Goal: Task Accomplishment & Management: Complete application form

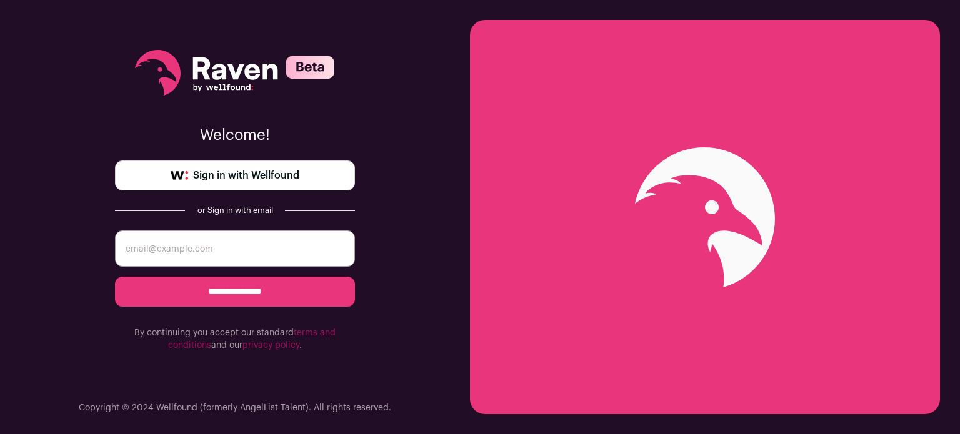
click at [230, 176] on span "Sign in with Wellfound" at bounding box center [246, 175] width 106 height 15
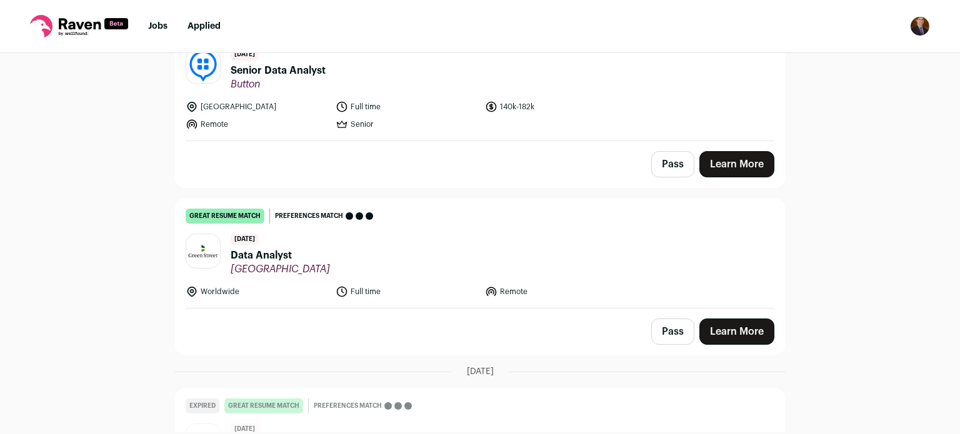
scroll to position [377, 0]
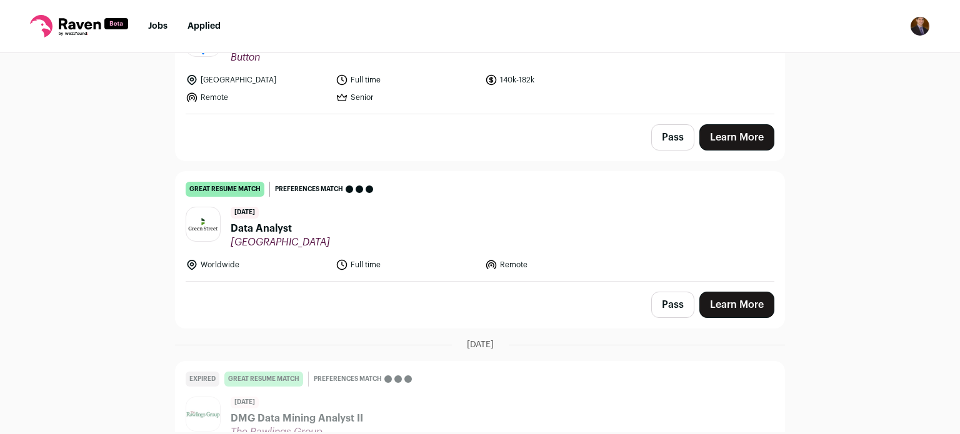
click at [273, 227] on span "Data Analyst" at bounding box center [280, 228] width 99 height 15
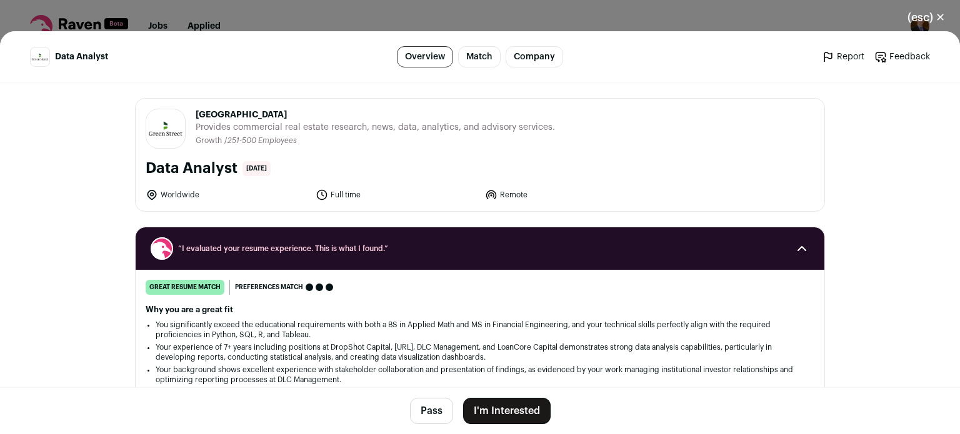
scroll to position [32, 0]
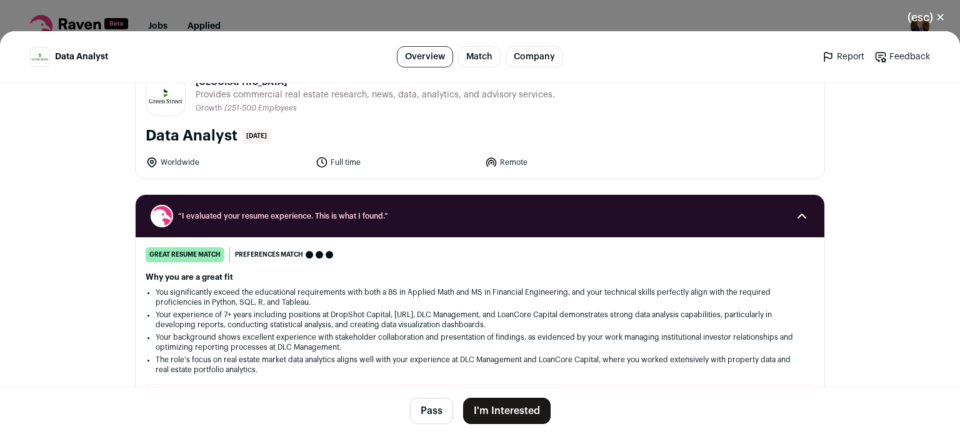
click at [492, 412] on button "I'm Interested" at bounding box center [506, 411] width 87 height 26
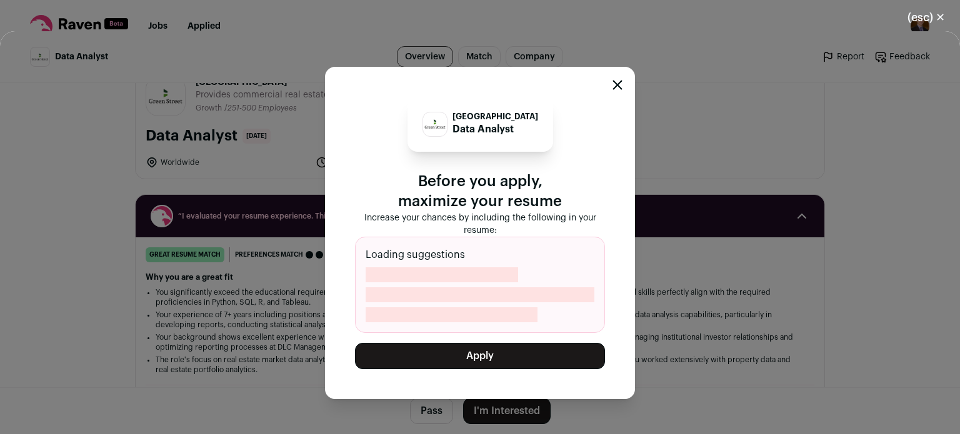
click at [620, 86] on icon "Close modal" at bounding box center [617, 85] width 10 height 10
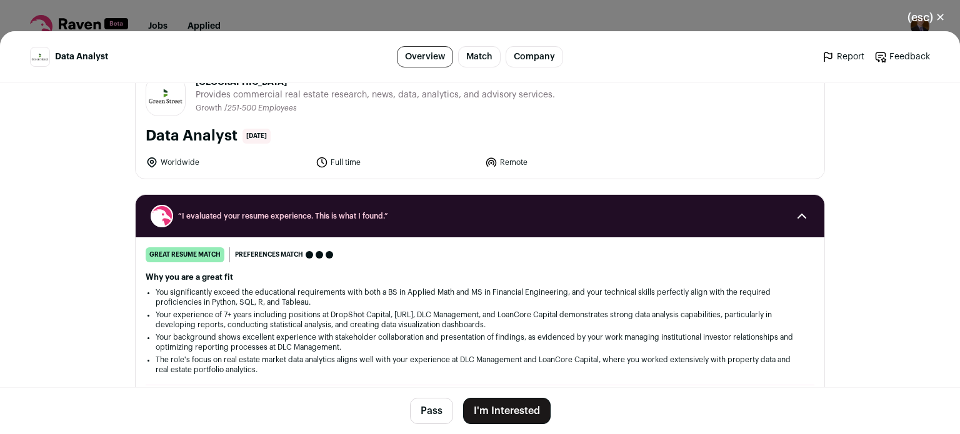
click at [775, 15] on div "(esc) ✕ Data Analyst Overview Match Company Report Feedback Report Feedback Gre…" at bounding box center [480, 217] width 960 height 434
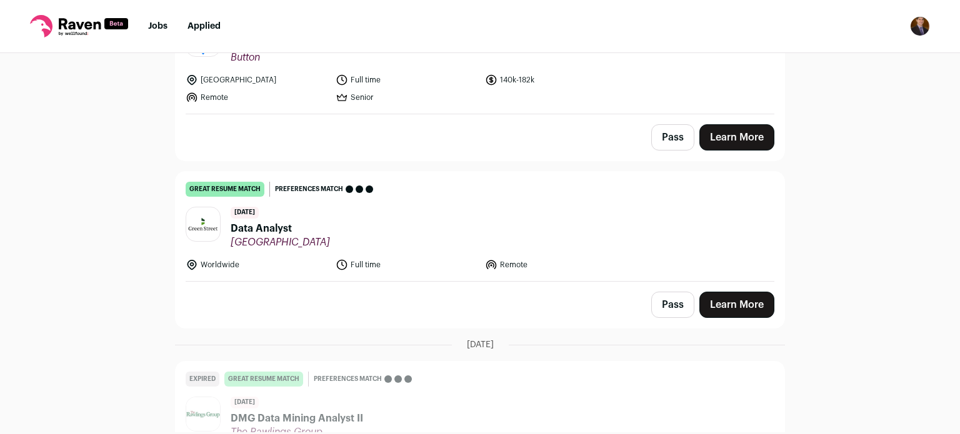
click at [930, 24] on nav "Jobs Applied Settings Notifications Preferences Resume FAQs Logout" at bounding box center [480, 26] width 960 height 53
click at [921, 27] on img "Open dropdown" at bounding box center [920, 26] width 20 height 20
click at [837, 54] on link "Settings" at bounding box center [860, 58] width 138 height 30
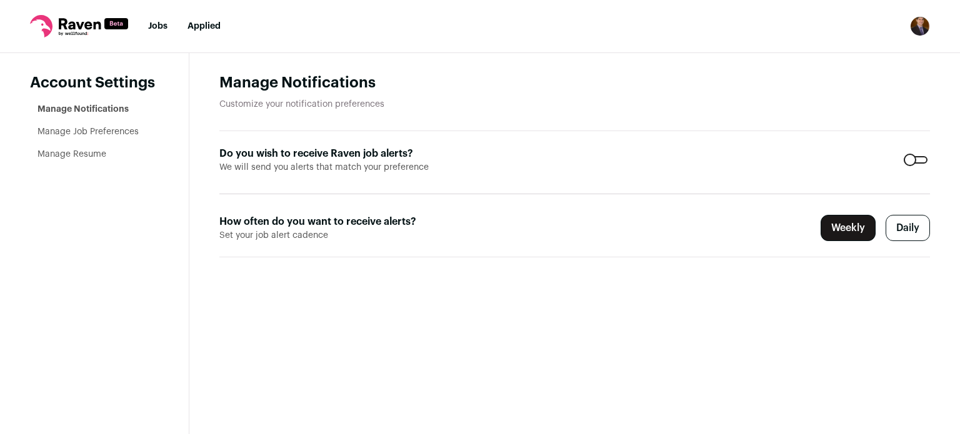
click at [83, 152] on link "Manage Resume" at bounding box center [71, 154] width 69 height 9
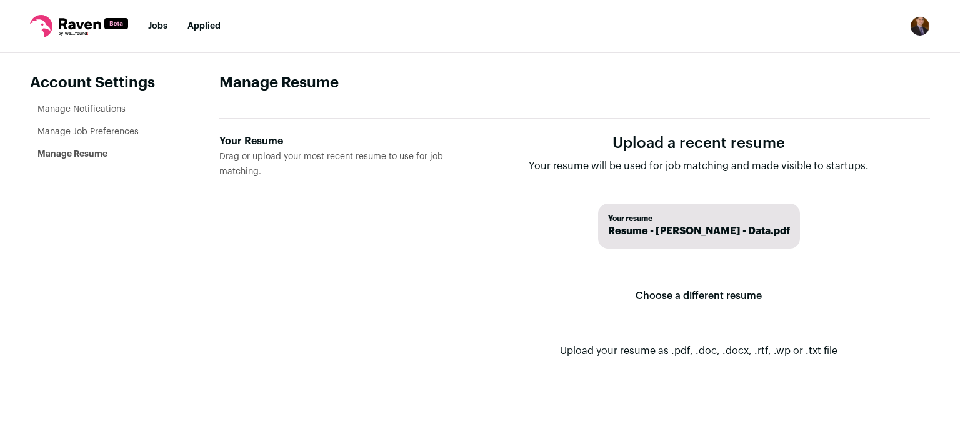
click at [667, 294] on label "Choose a different resume" at bounding box center [698, 296] width 126 height 35
click at [0, 0] on input "Your Resume Drag or upload your most recent resume to use for job matching." at bounding box center [0, 0] width 0 height 0
click at [101, 113] on link "Manage Notifications" at bounding box center [81, 109] width 88 height 9
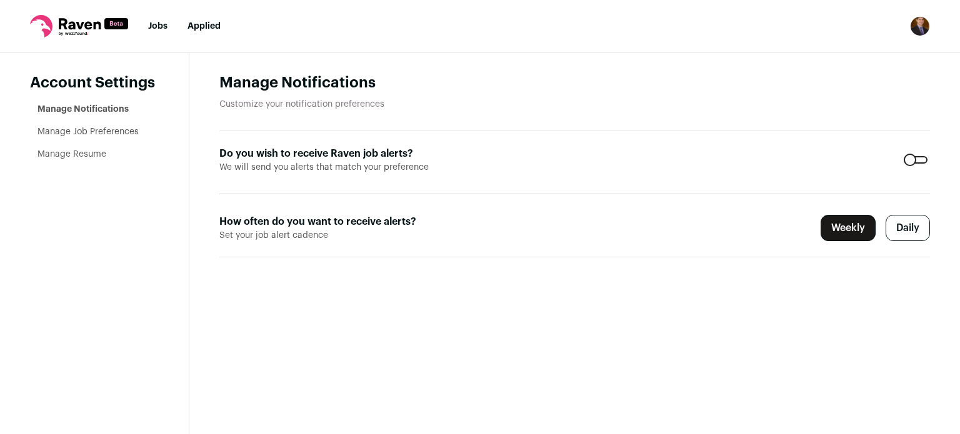
click at [92, 154] on link "Manage Resume" at bounding box center [71, 154] width 69 height 9
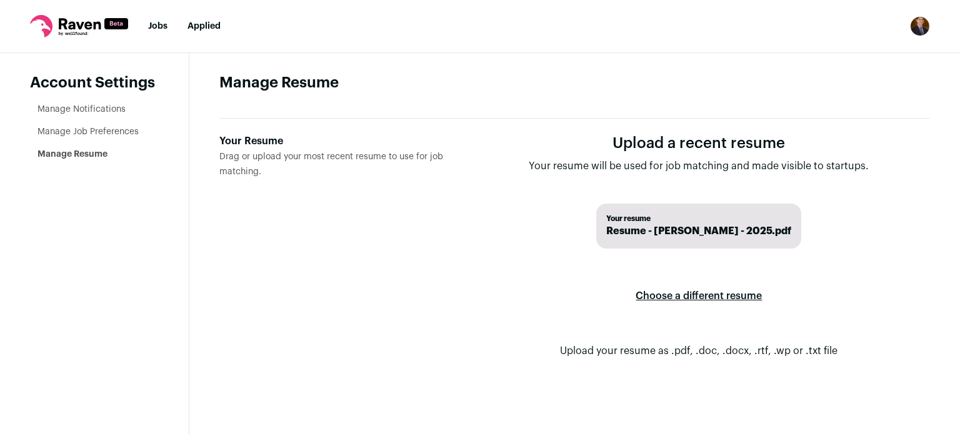
click at [164, 30] on link "Jobs" at bounding box center [157, 26] width 19 height 9
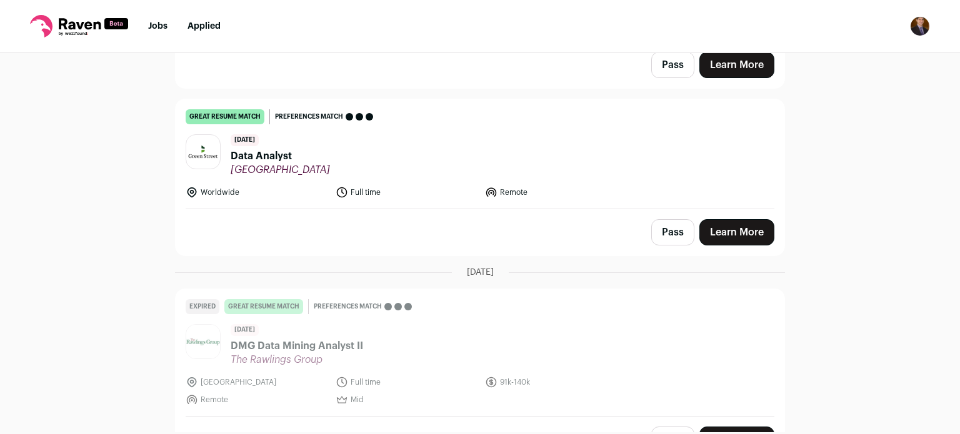
scroll to position [402, 0]
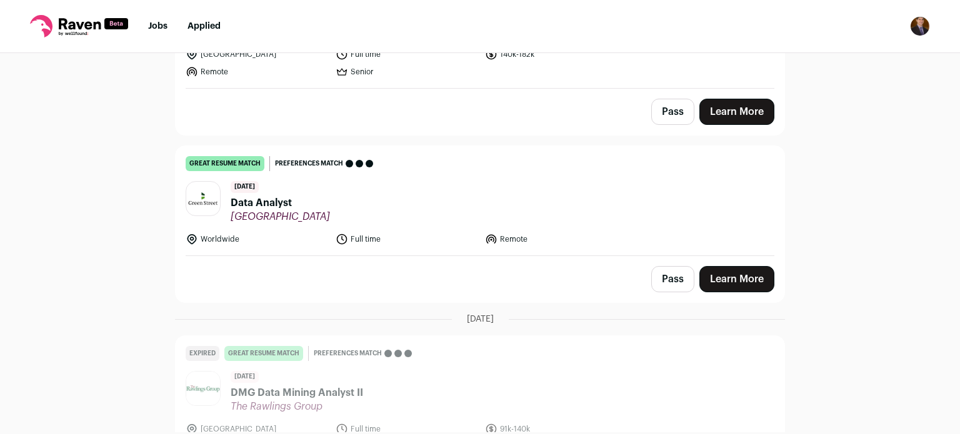
click at [186, 191] on img at bounding box center [203, 199] width 34 height 16
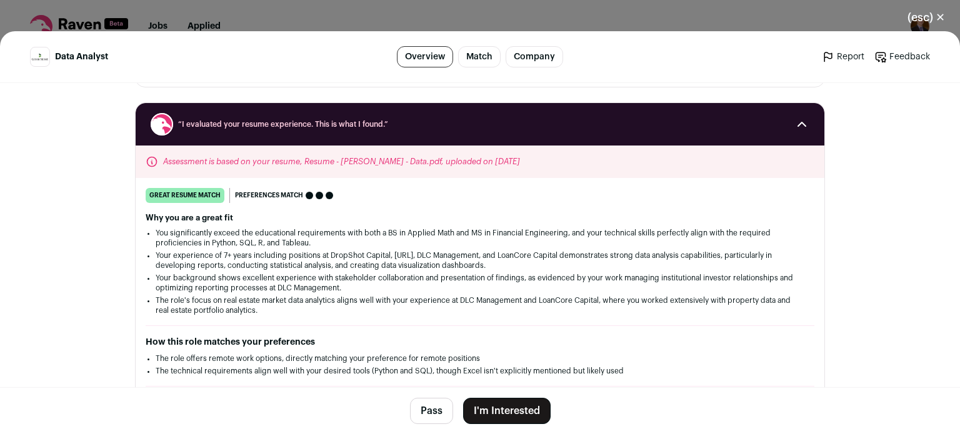
scroll to position [157, 0]
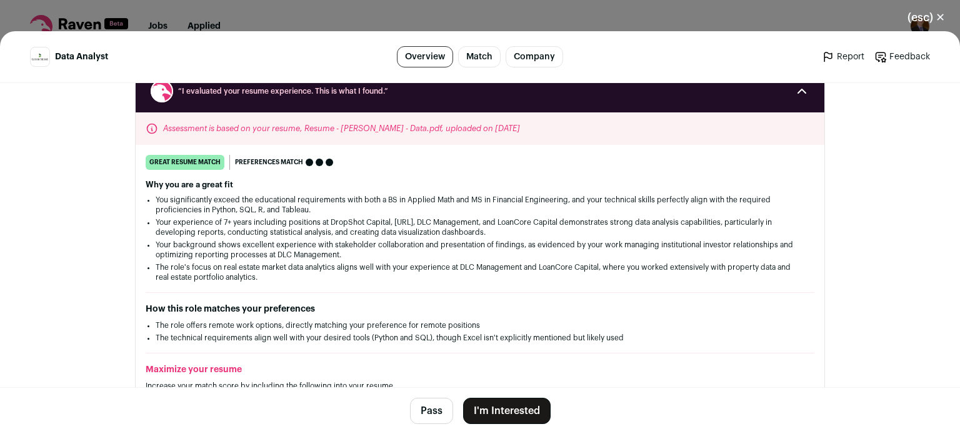
click at [479, 404] on button "I'm Interested" at bounding box center [506, 411] width 87 height 26
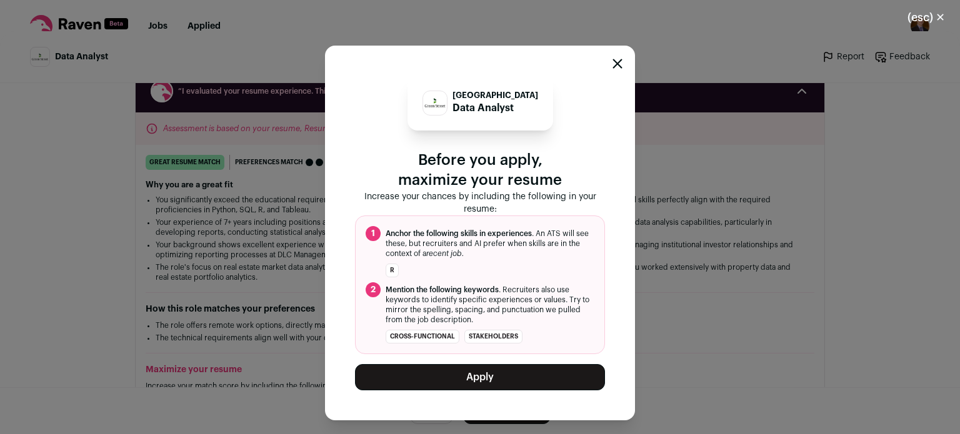
click at [479, 379] on button "Apply" at bounding box center [480, 377] width 250 height 26
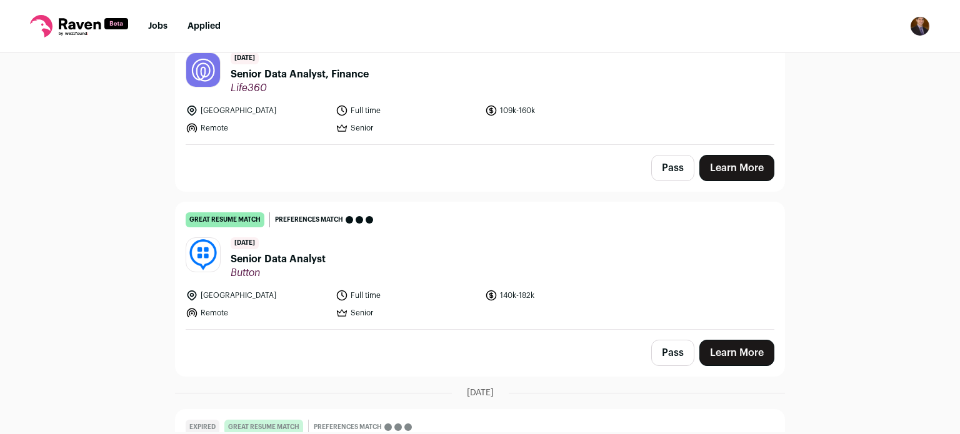
scroll to position [0, 0]
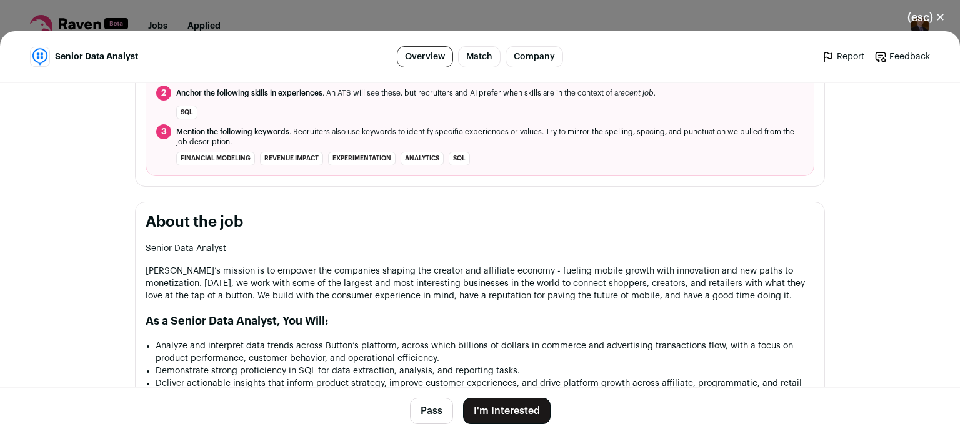
scroll to position [524, 0]
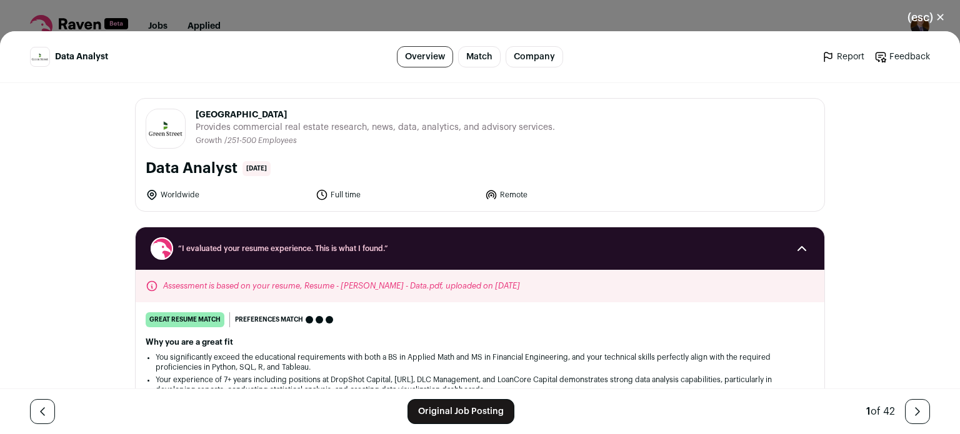
click at [427, 414] on link "Original Job Posting" at bounding box center [460, 411] width 107 height 25
